Goal: Find specific page/section: Find specific page/section

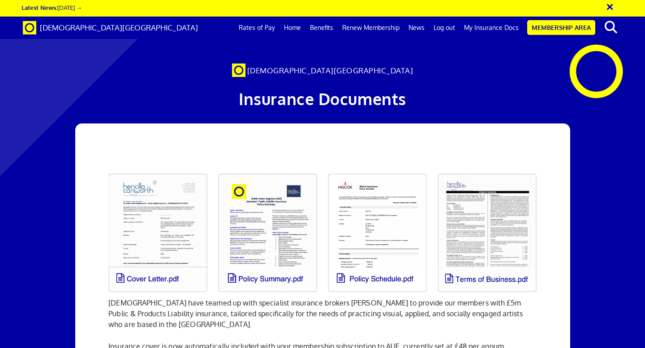
scroll to position [0, 5]
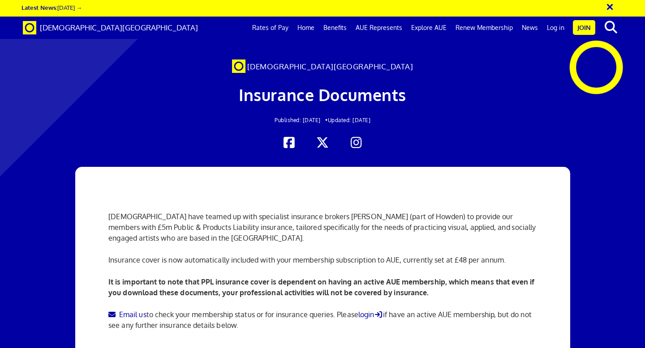
scroll to position [77, 0]
click at [557, 29] on link "Log in" at bounding box center [555, 28] width 26 height 22
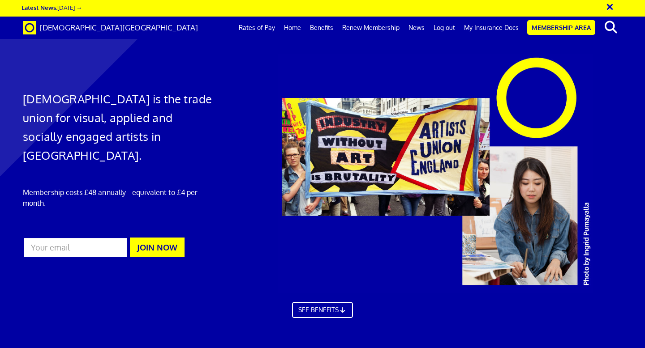
scroll to position [0, 5]
click at [486, 28] on link "My Insurance Docs" at bounding box center [491, 28] width 64 height 22
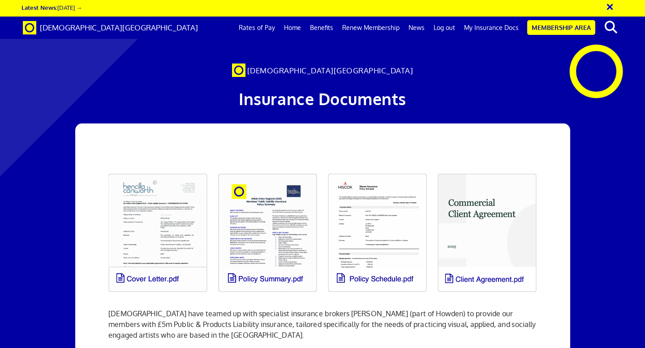
scroll to position [0, 5]
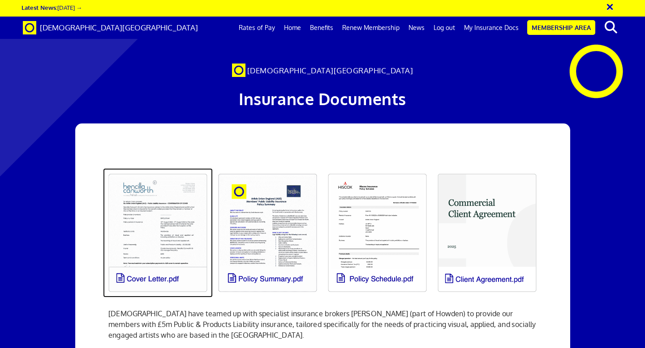
click at [176, 227] on link at bounding box center [158, 232] width 110 height 129
